Goal: Connect with others: Connect with others

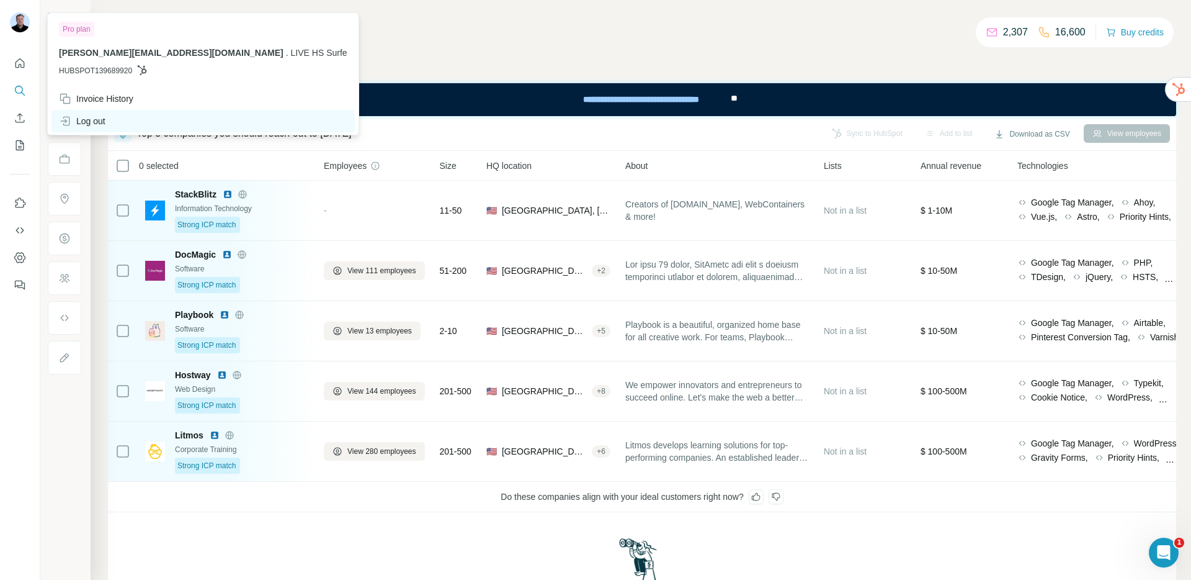
click at [87, 124] on div "Log out" at bounding box center [82, 121] width 47 height 12
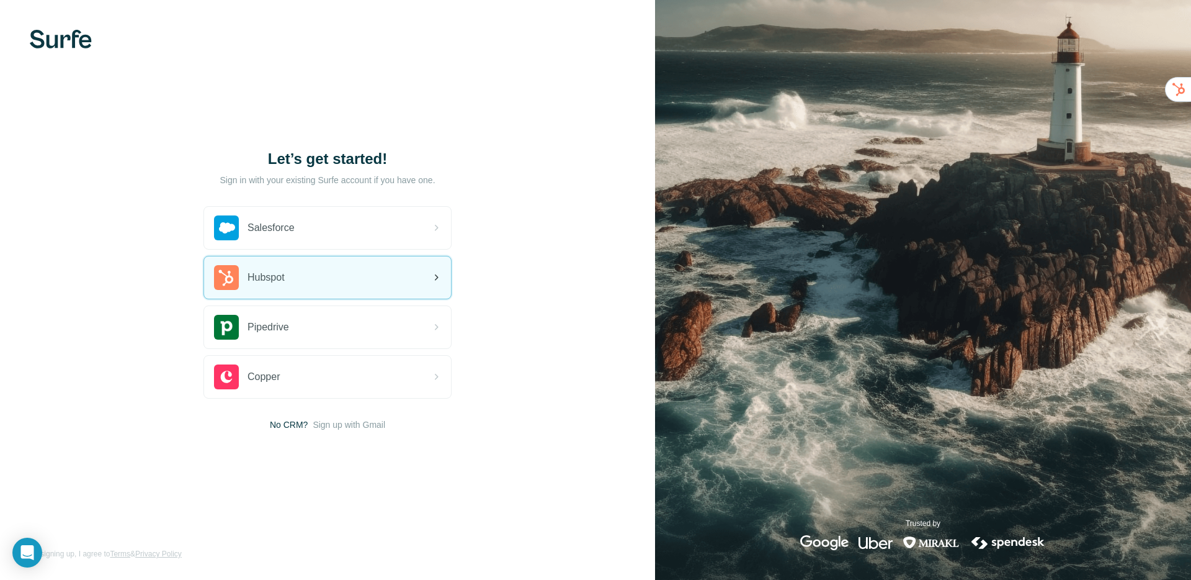
click at [312, 279] on div "Hubspot" at bounding box center [327, 277] width 247 height 42
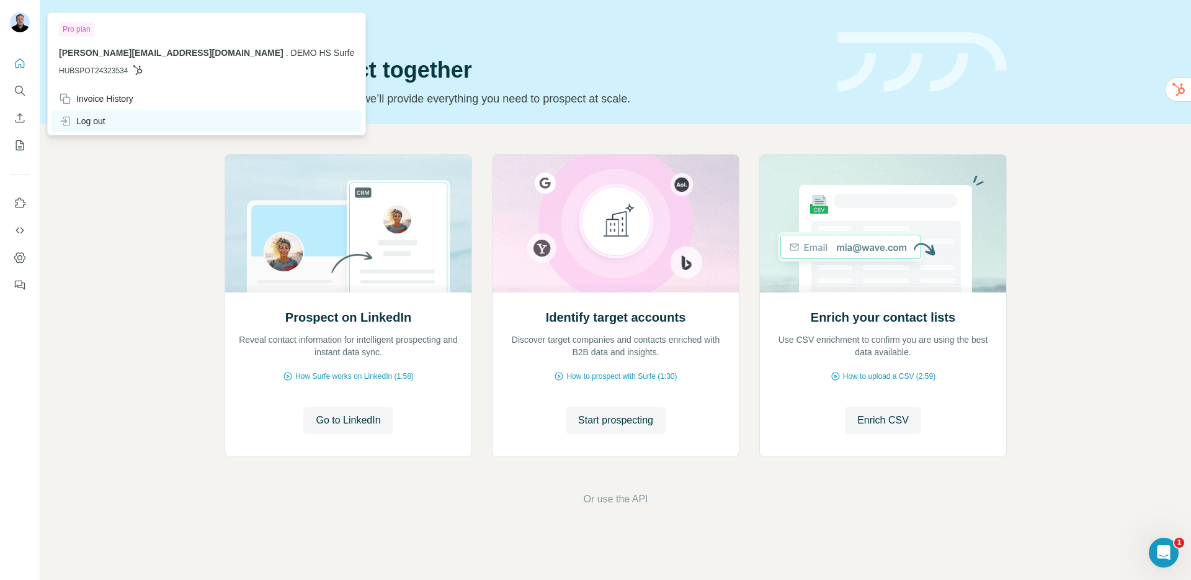
click at [93, 126] on div "Log out" at bounding box center [82, 121] width 47 height 12
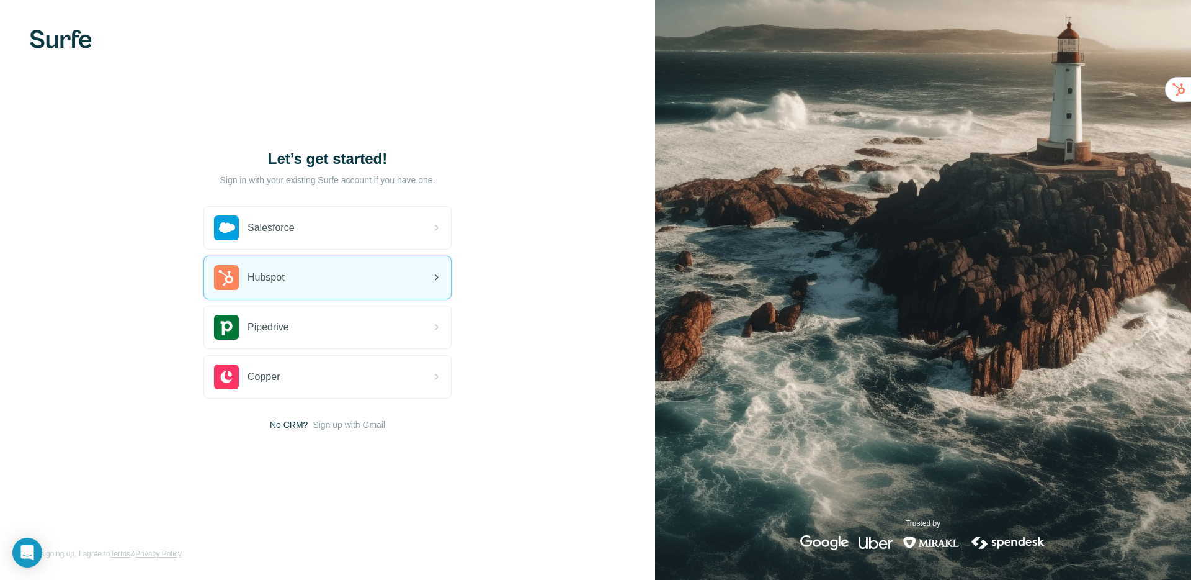
click at [260, 287] on div "Hubspot" at bounding box center [249, 277] width 71 height 25
